Goal: Task Accomplishment & Management: Manage account settings

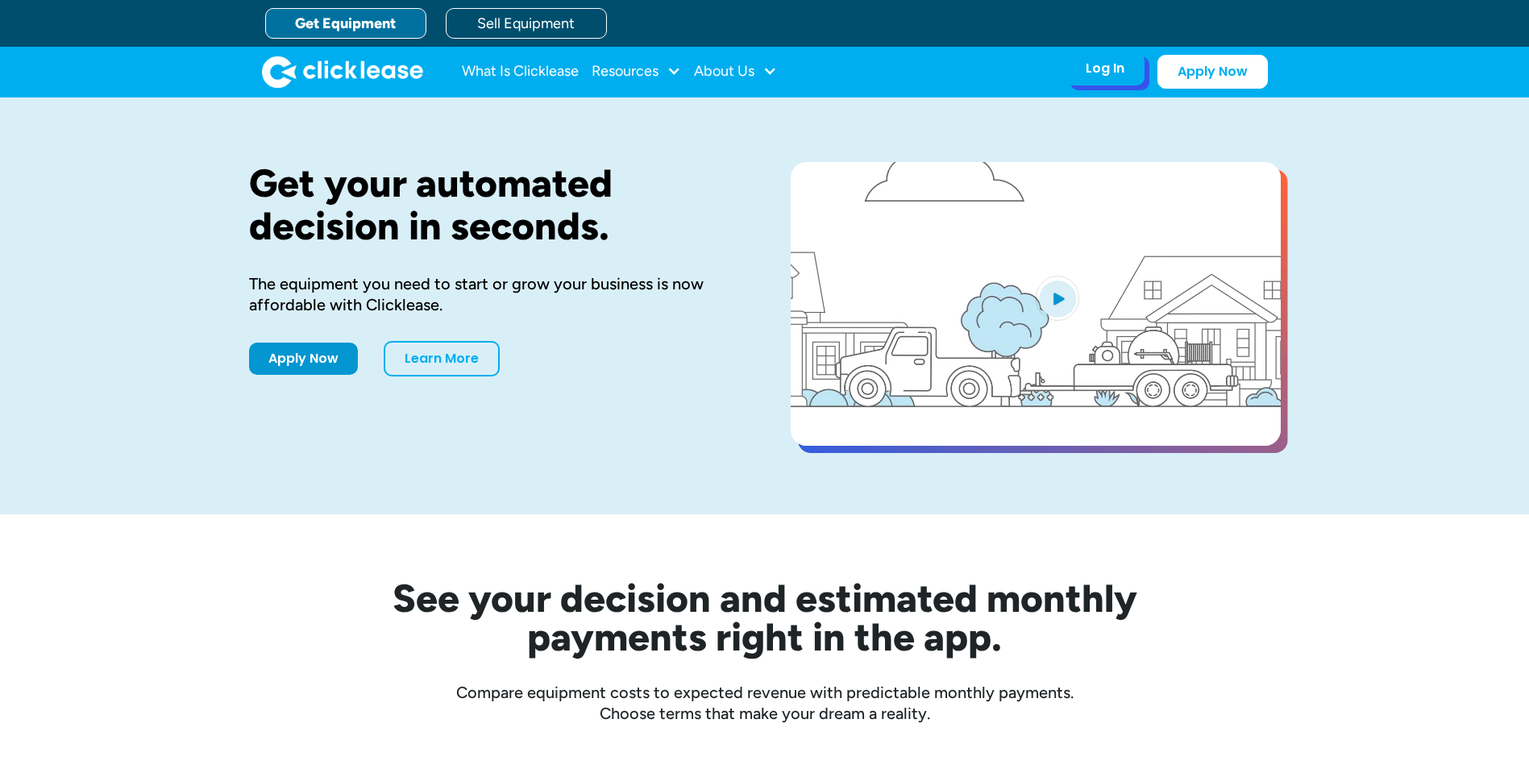
click at [1113, 60] on div "Log In" at bounding box center [1105, 68] width 39 height 16
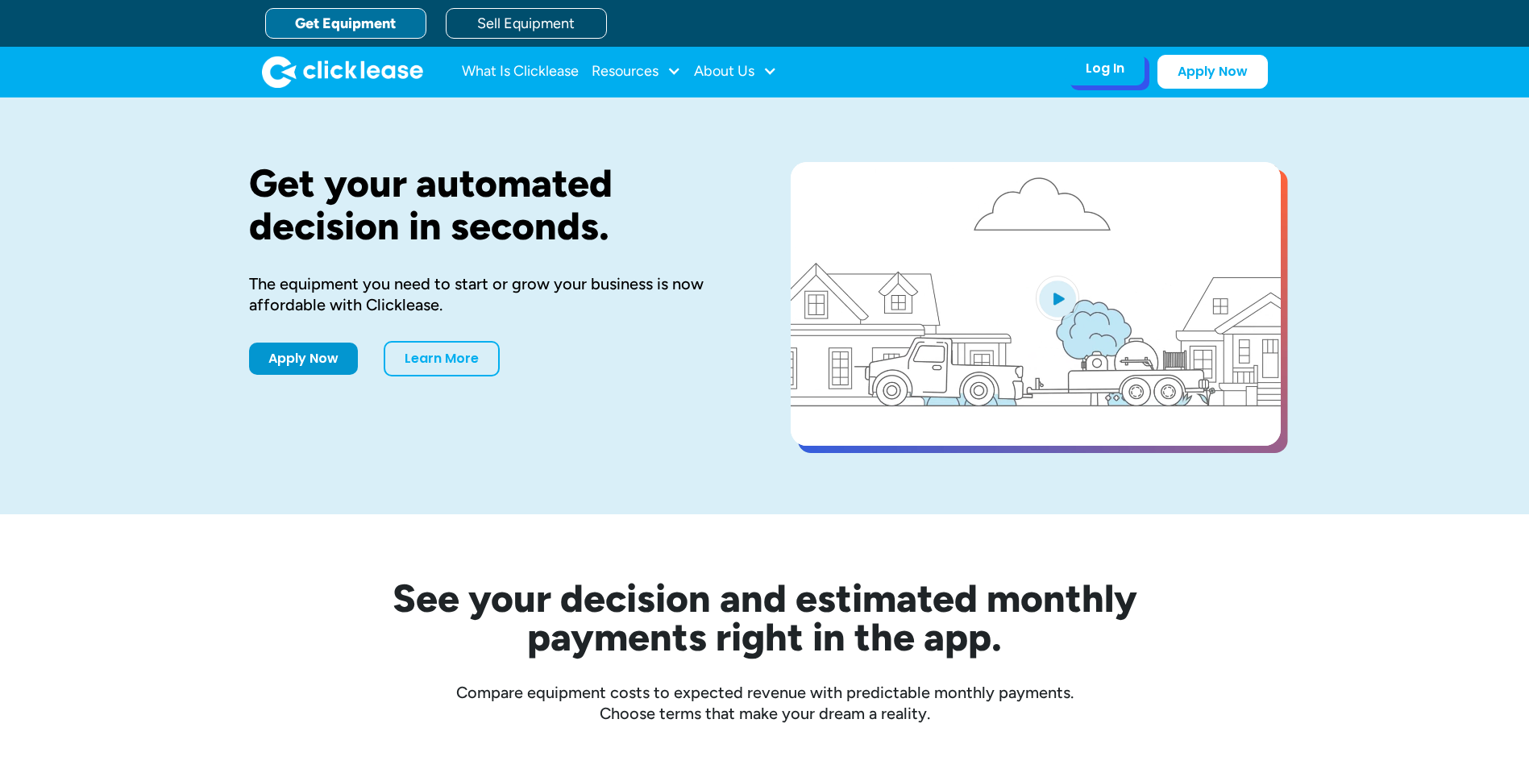
click at [1108, 82] on div "Log In Account login I use Clicklease to get my equipment Partner Portal I offe…" at bounding box center [1104, 69] width 79 height 34
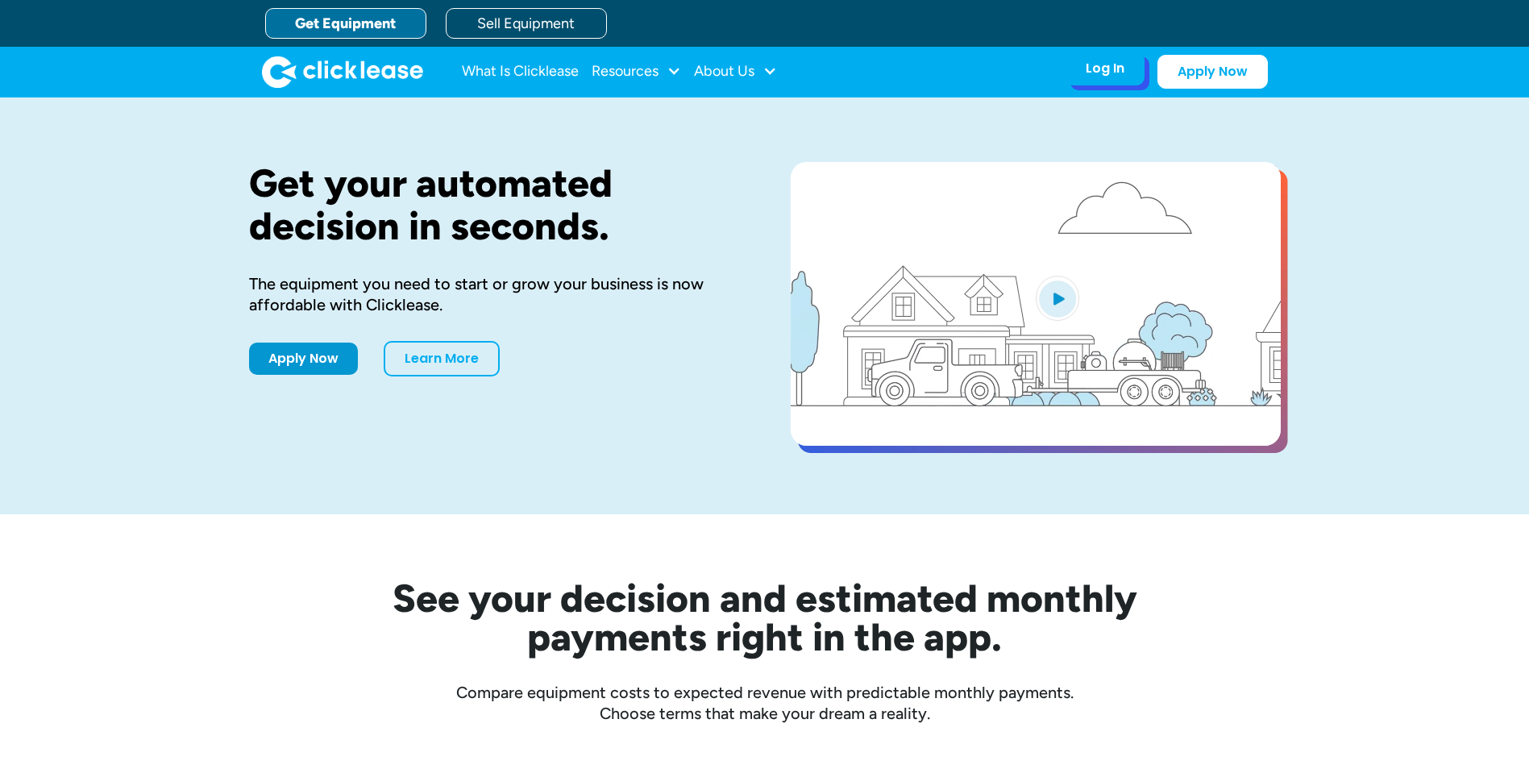
click at [1115, 82] on div "Log In Account login I use Clicklease to get my equipment Partner Portal I offe…" at bounding box center [1104, 69] width 79 height 34
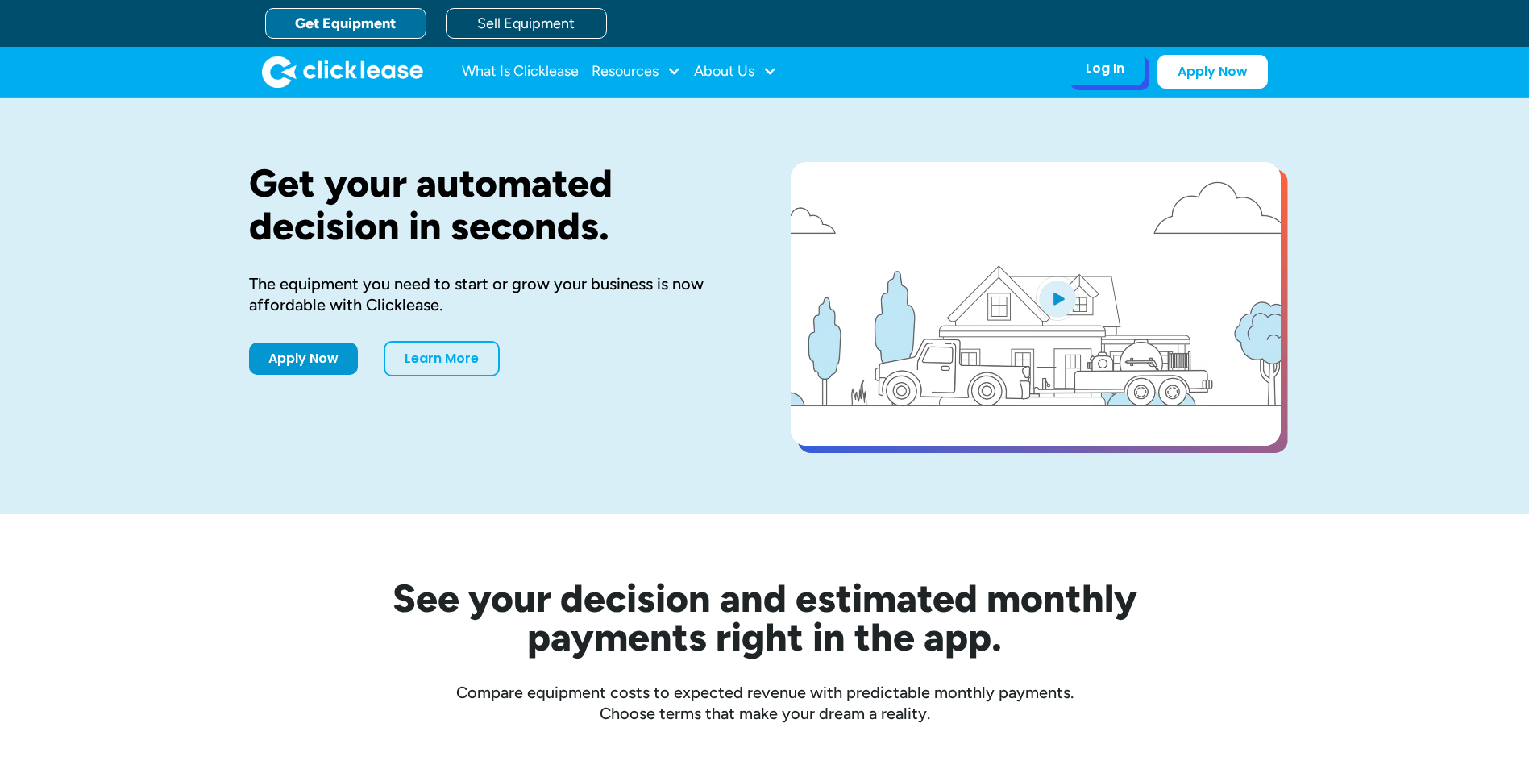
click at [1115, 69] on div "Log In" at bounding box center [1105, 68] width 39 height 16
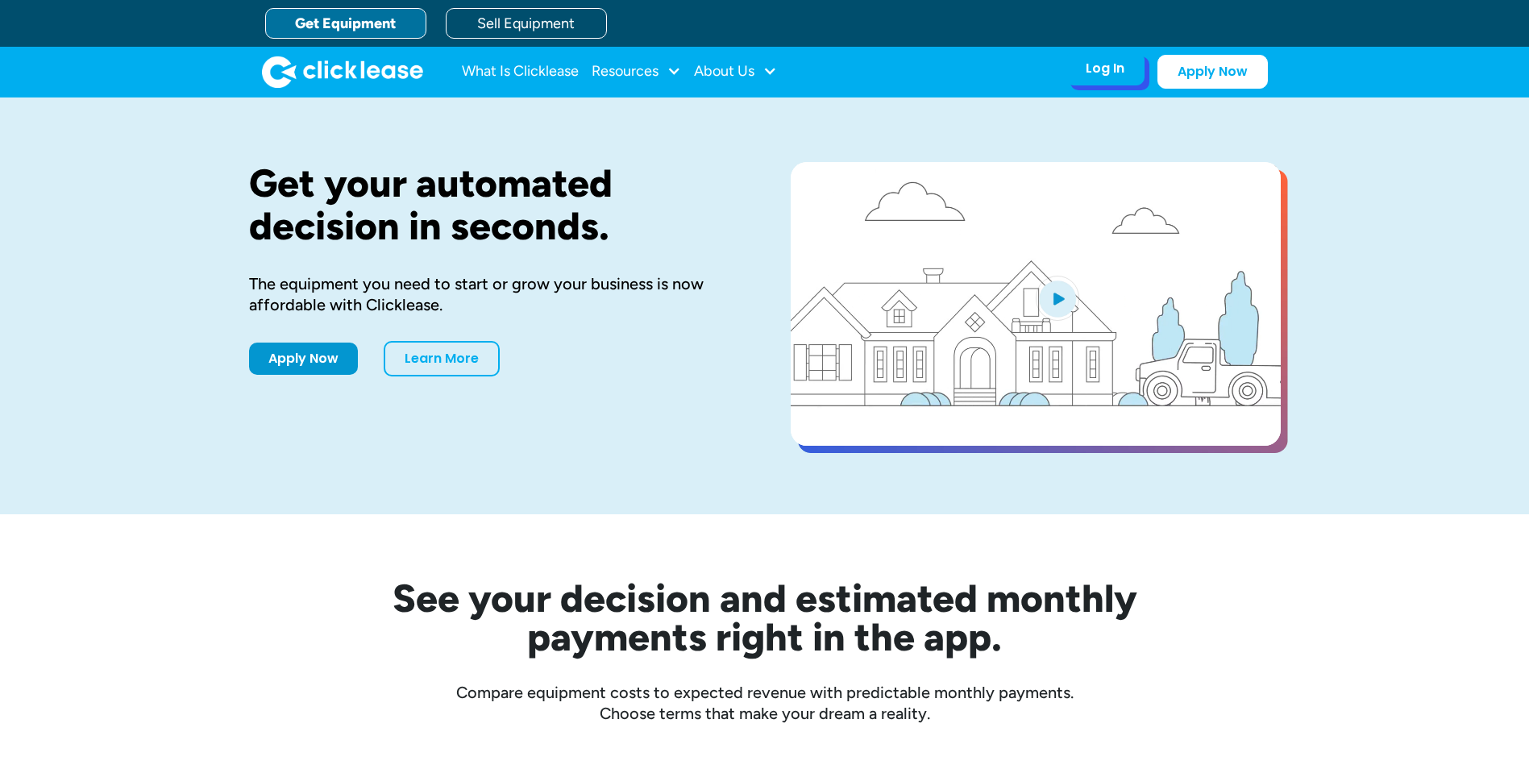
click at [1122, 81] on div "Log In Account login I use Clicklease to get my equipment Partner Portal I offe…" at bounding box center [1104, 69] width 79 height 34
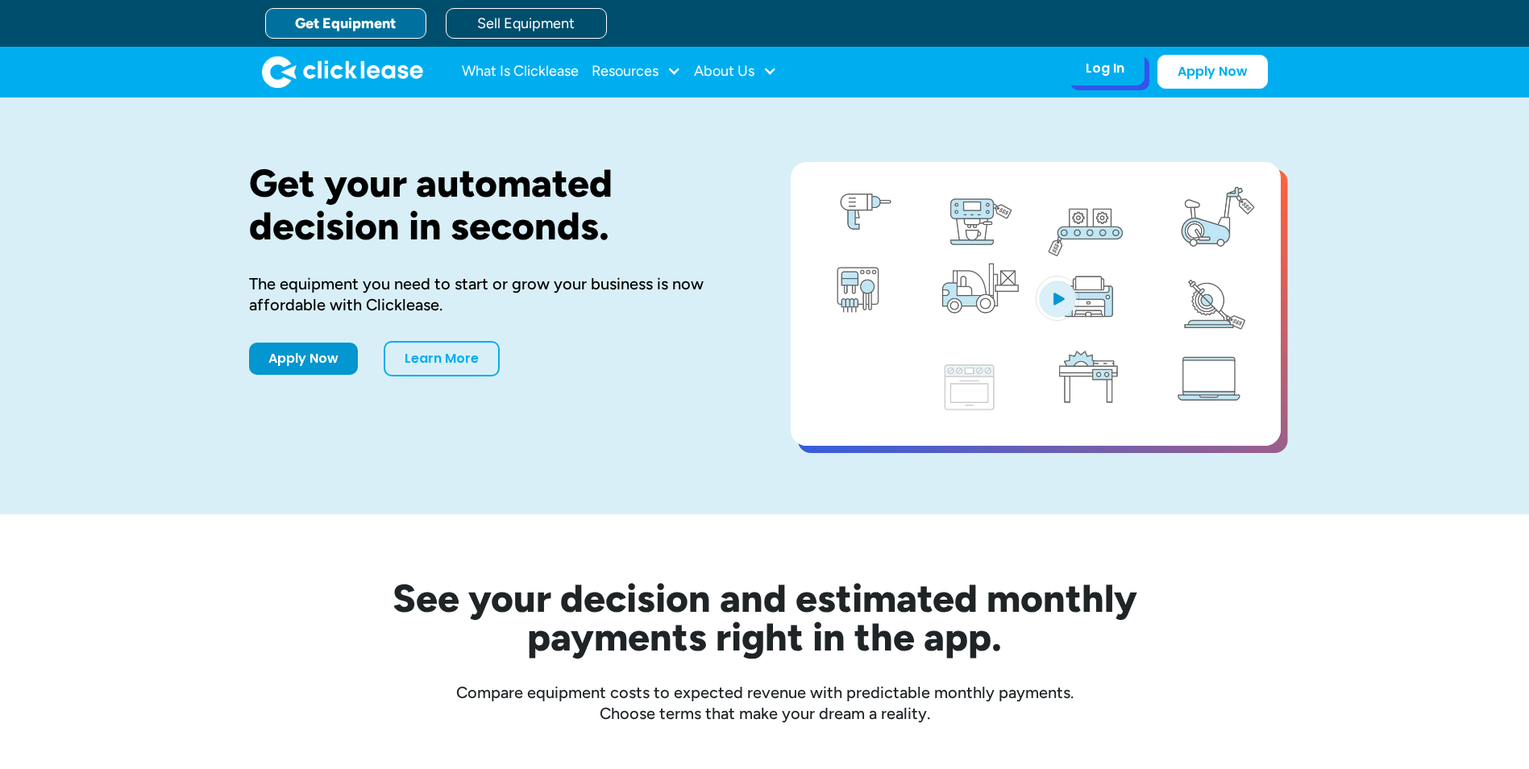
click at [1107, 71] on div "Log In" at bounding box center [1105, 68] width 39 height 16
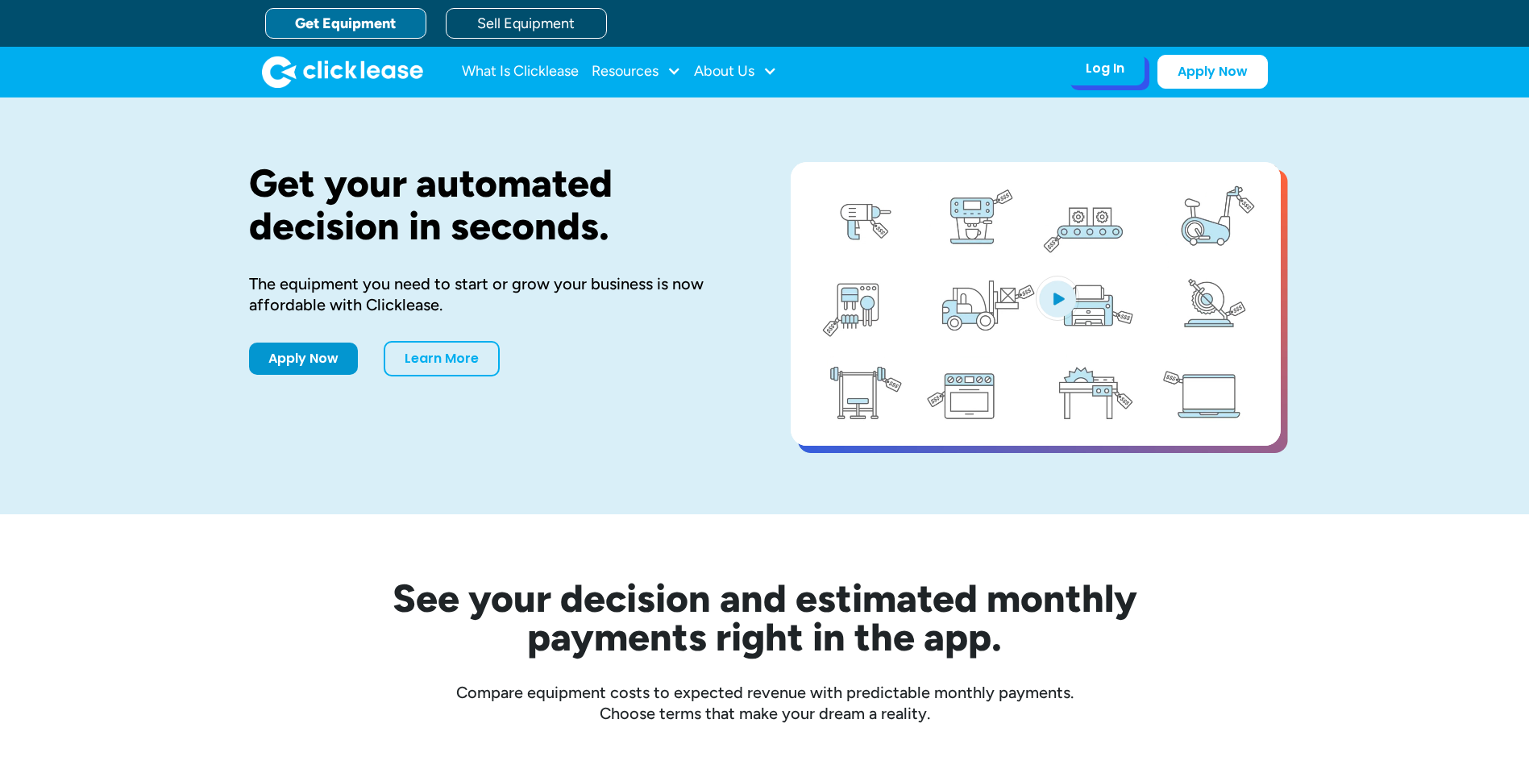
click at [1105, 69] on div "Log In" at bounding box center [1105, 68] width 39 height 16
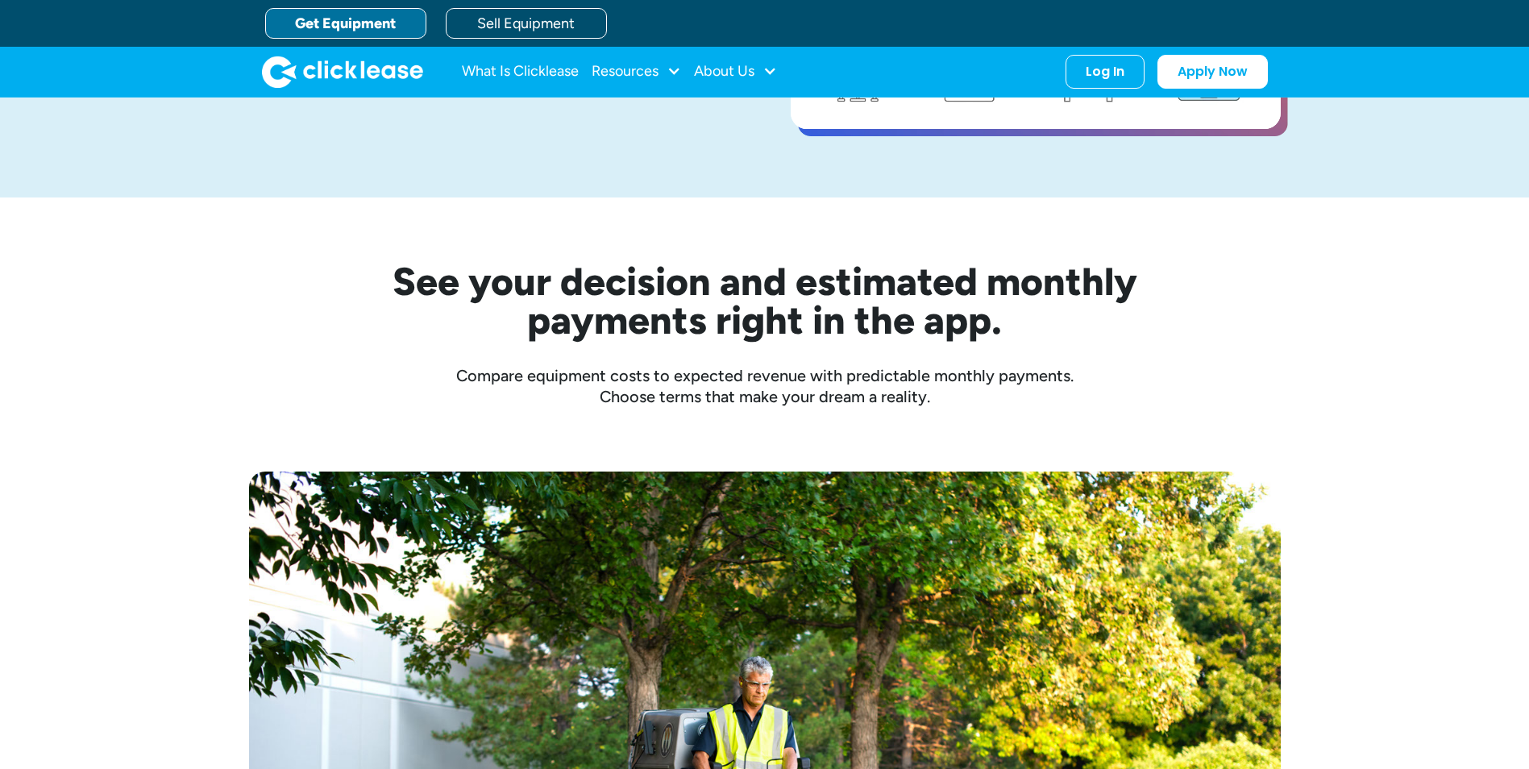
scroll to position [81, 0]
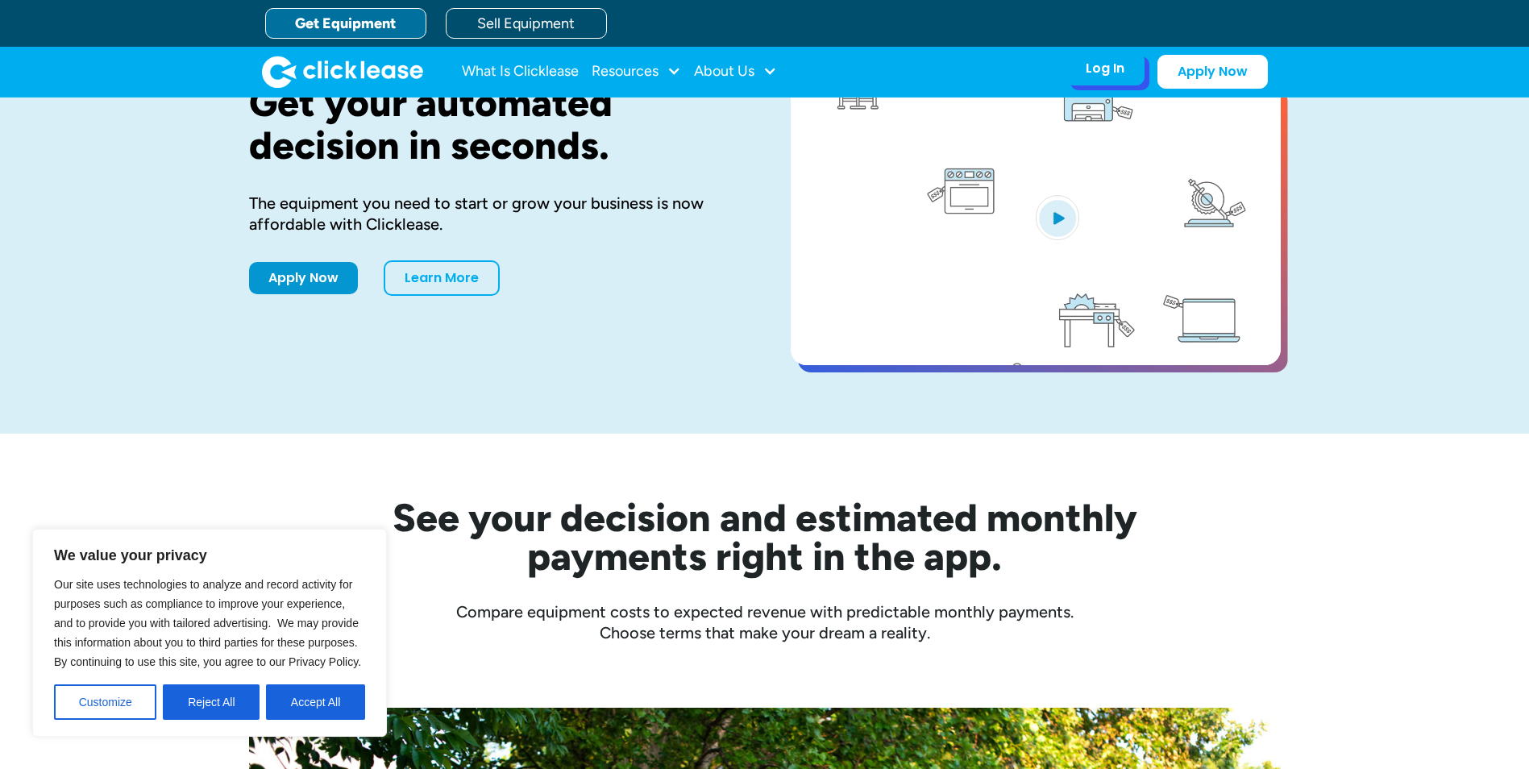
click at [1110, 58] on div "Log In Account login I use Clicklease to get my equipment Partner Portal I offe…" at bounding box center [1104, 69] width 79 height 34
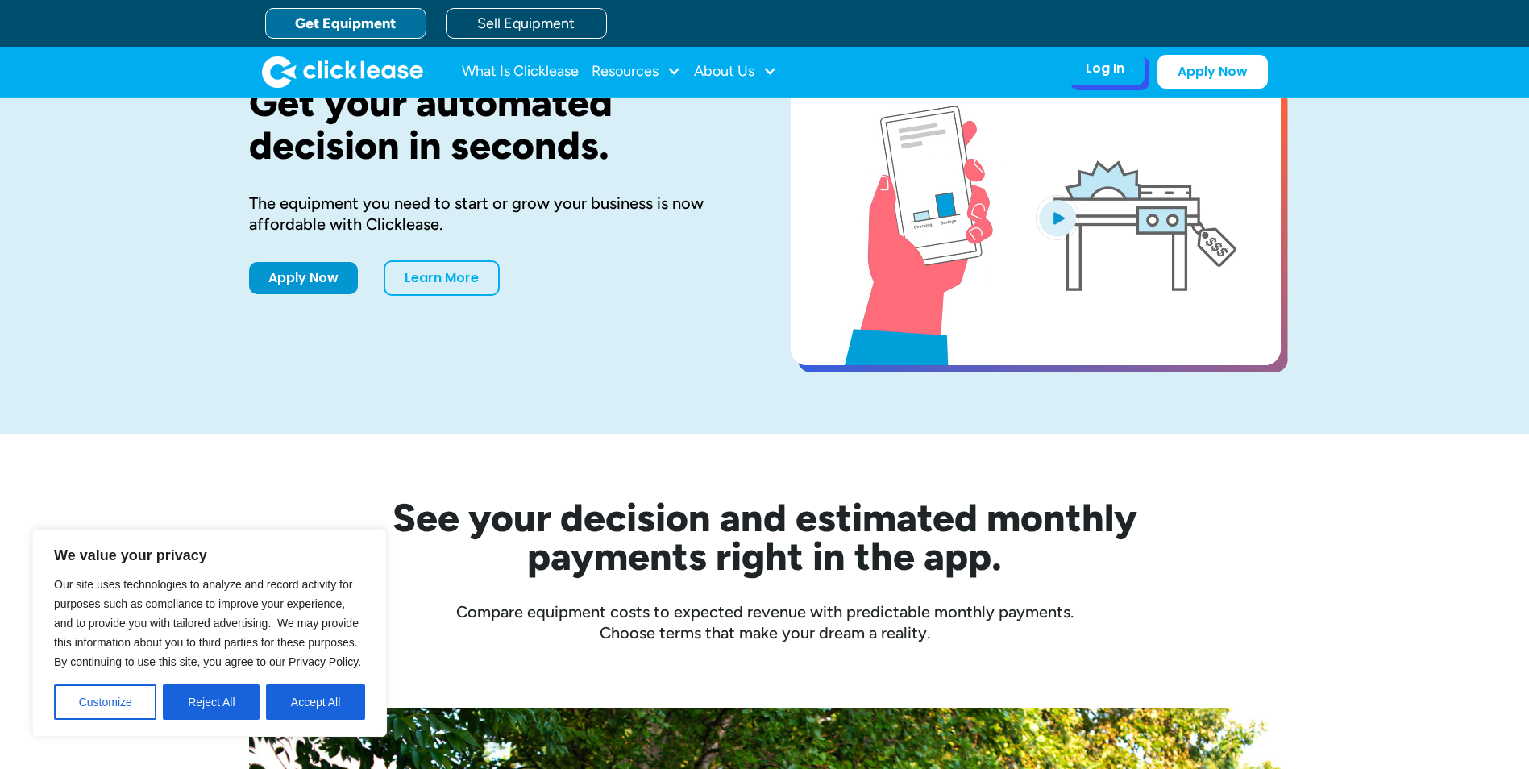
click at [1115, 61] on div "Log In" at bounding box center [1105, 68] width 39 height 16
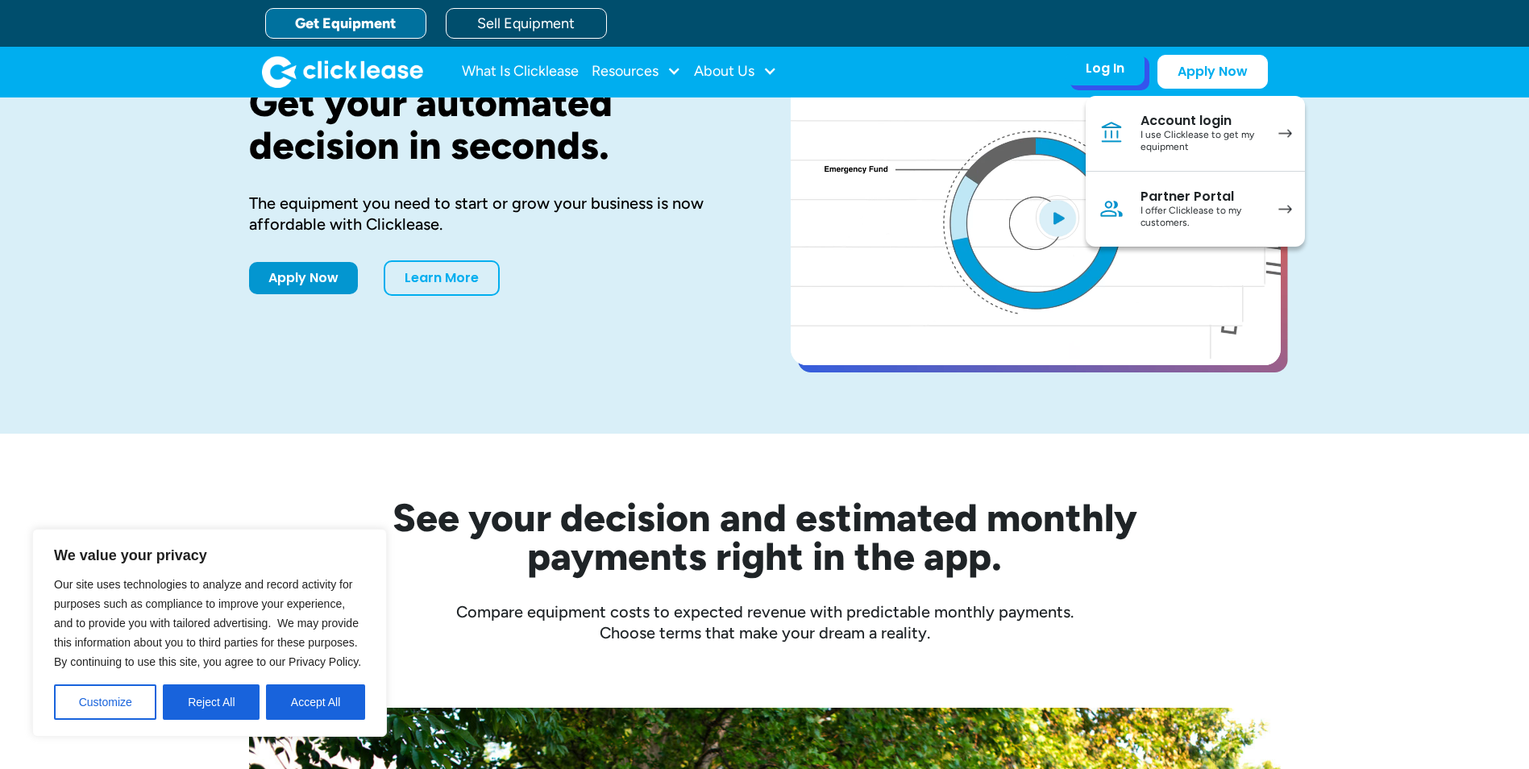
click at [1176, 213] on div "I offer Clicklease to my customers." at bounding box center [1201, 217] width 122 height 25
